Goal: Task Accomplishment & Management: Use online tool/utility

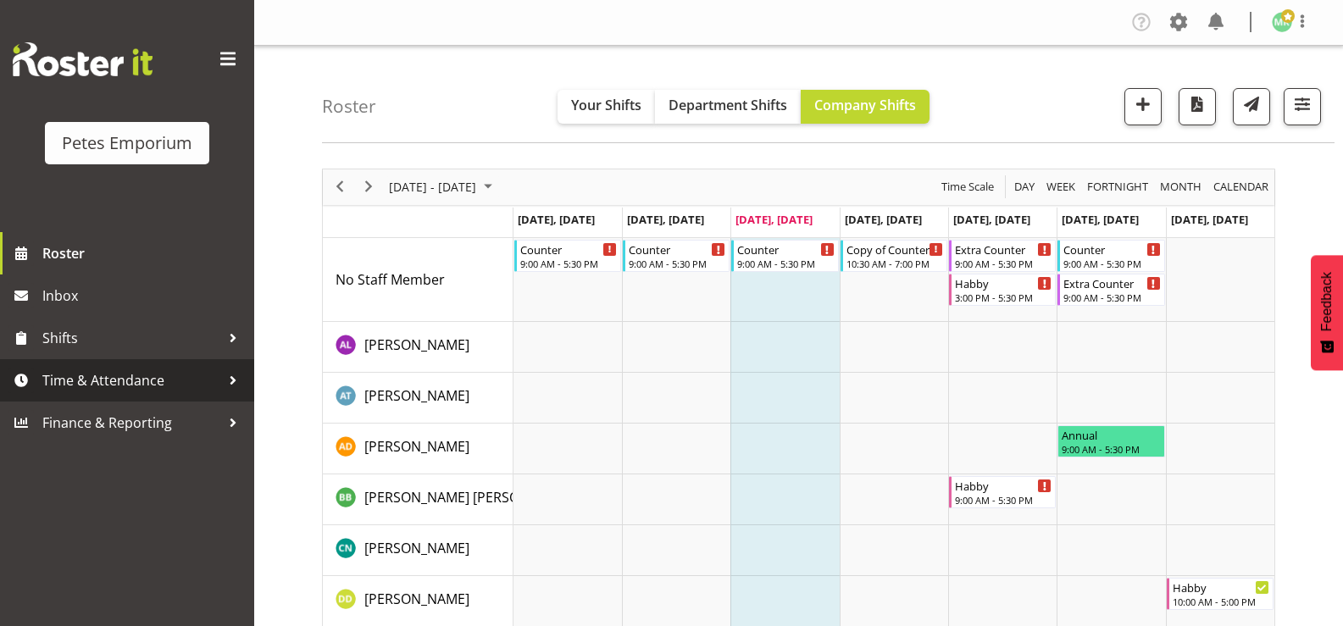
click at [134, 385] on span "Time & Attendance" at bounding box center [131, 380] width 178 height 25
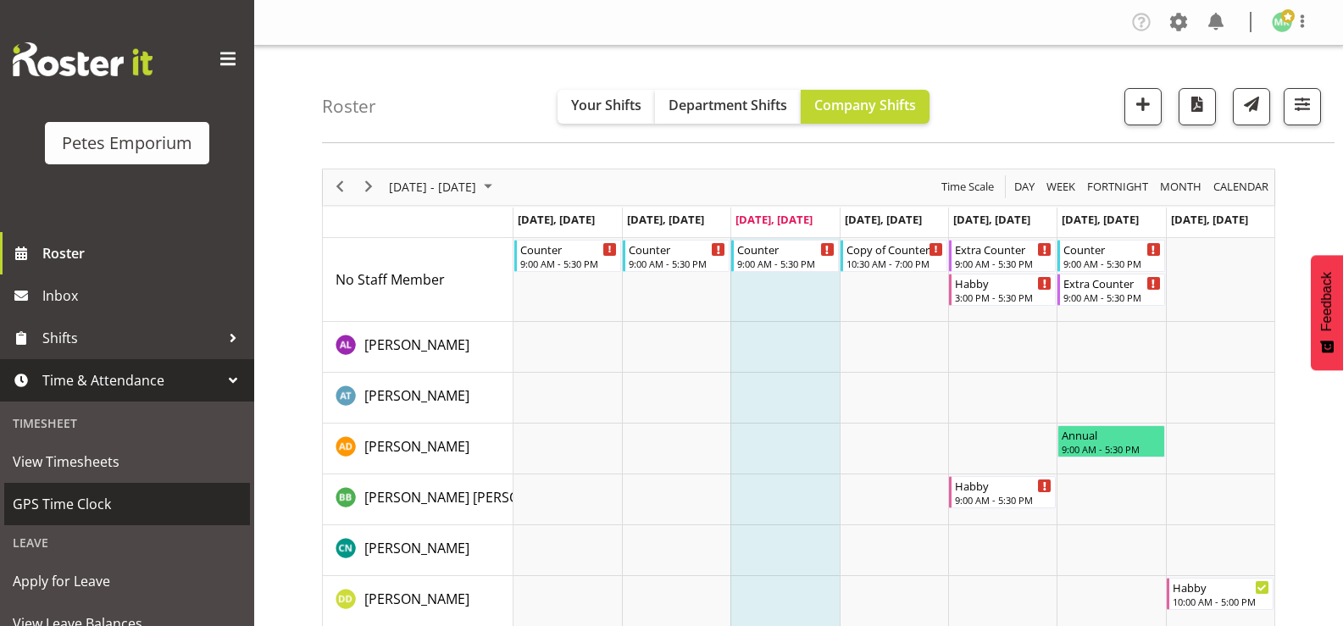
click at [147, 494] on span "GPS Time Clock" at bounding box center [127, 503] width 229 height 25
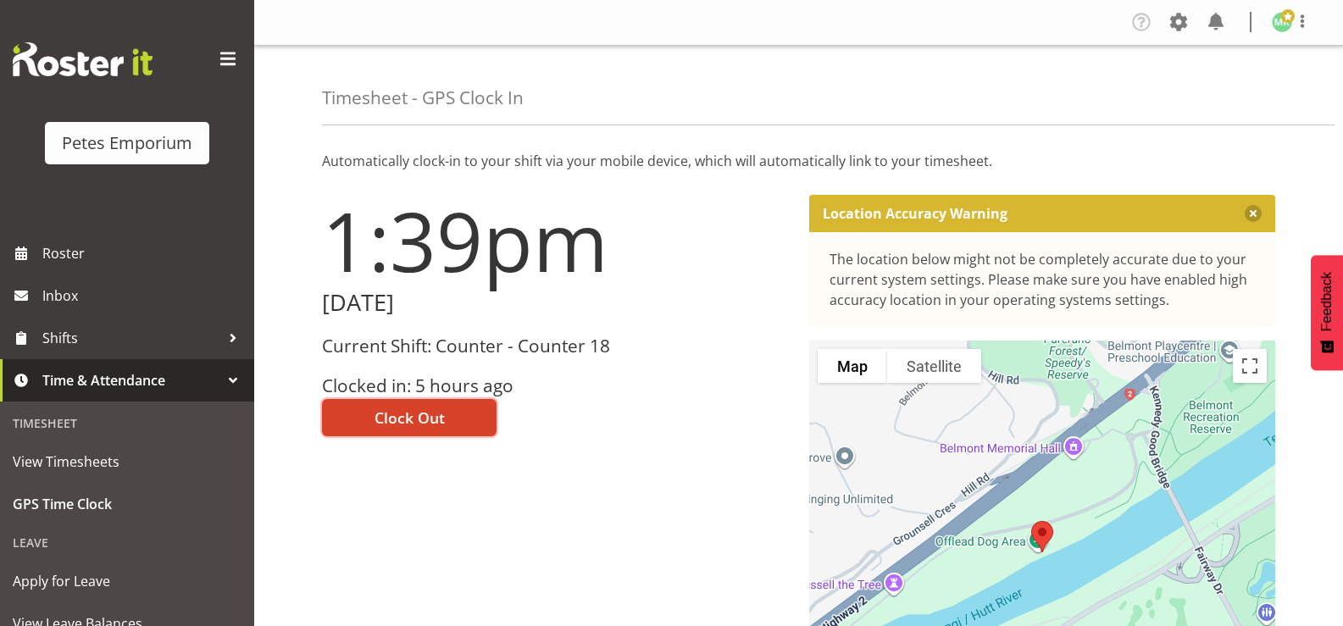
click at [455, 407] on button "Clock Out" at bounding box center [409, 417] width 175 height 37
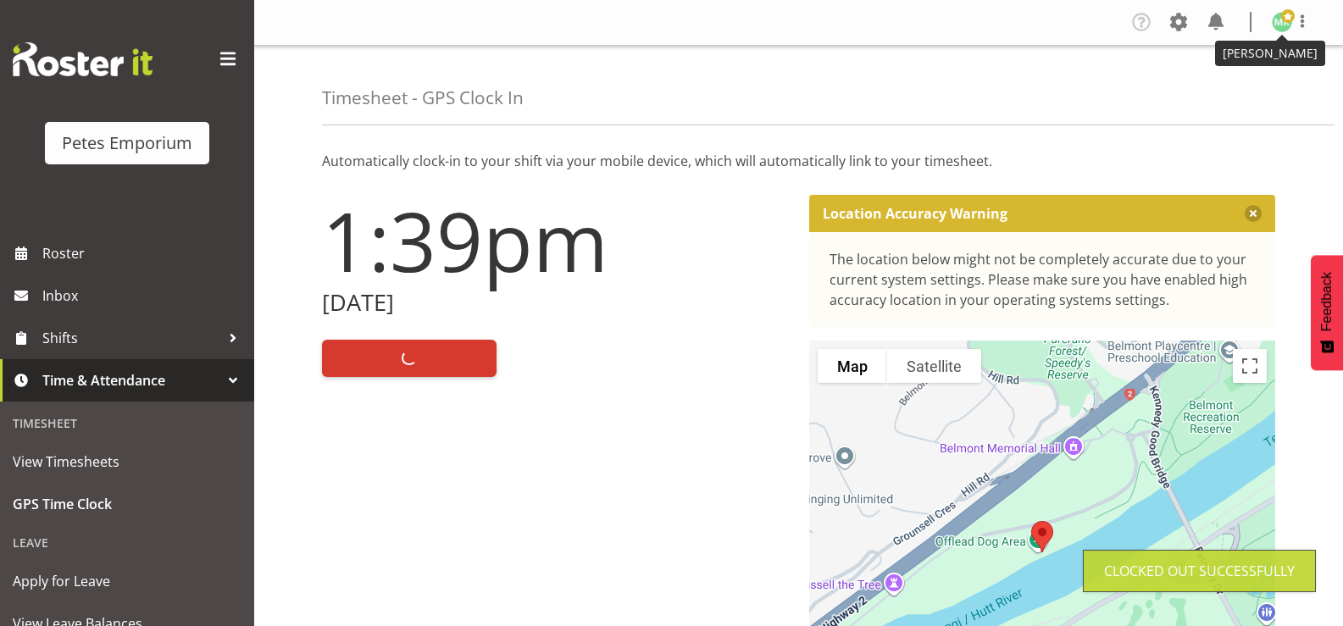
click at [1287, 22] on span at bounding box center [1288, 16] width 14 height 14
